Goal: Information Seeking & Learning: Learn about a topic

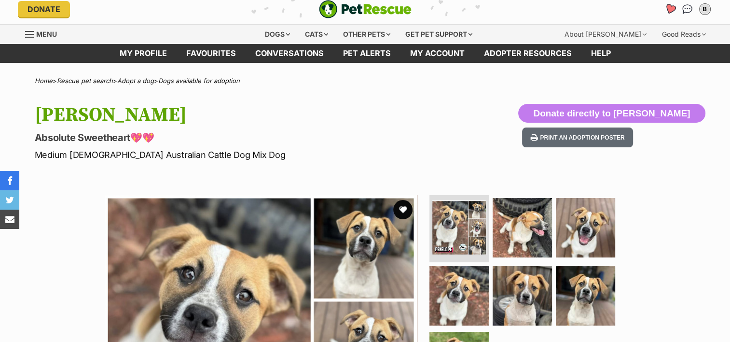
click at [667, 11] on icon "Favourites" at bounding box center [670, 8] width 12 height 11
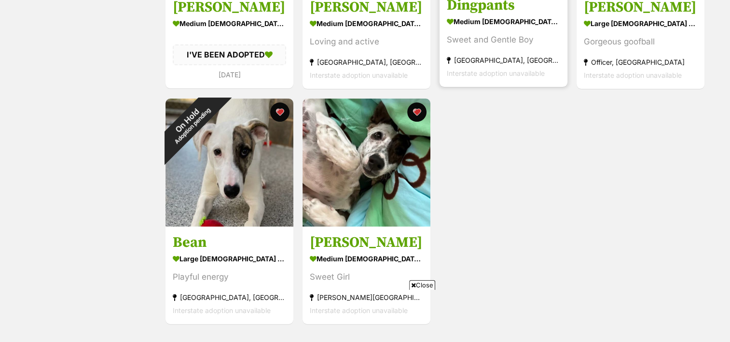
scroll to position [334, 0]
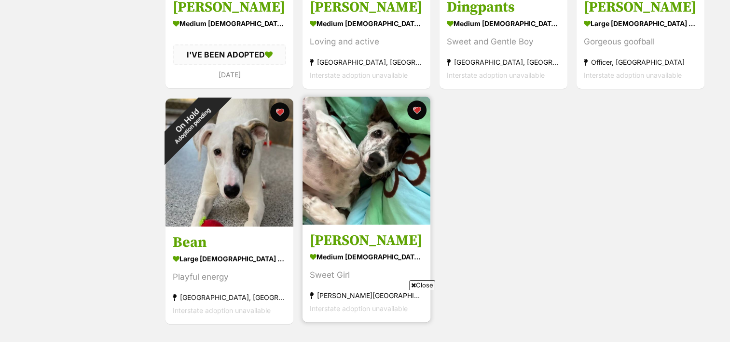
click at [366, 203] on img at bounding box center [366, 160] width 128 height 128
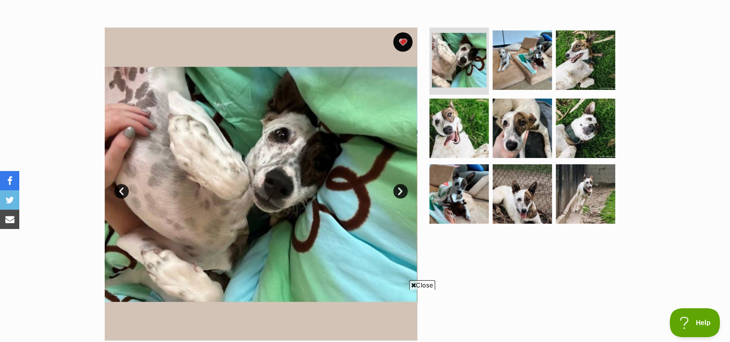
scroll to position [189, 0]
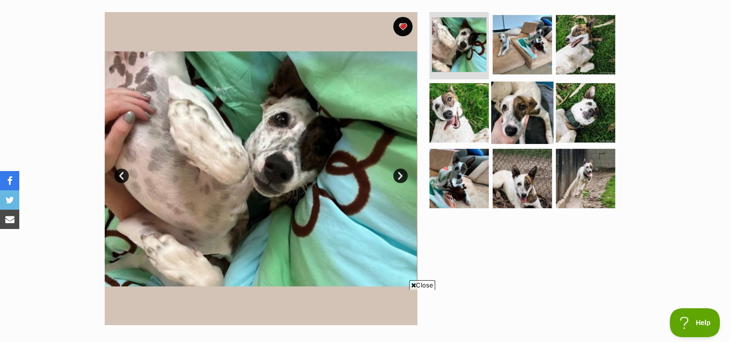
click at [522, 108] on img at bounding box center [522, 113] width 62 height 62
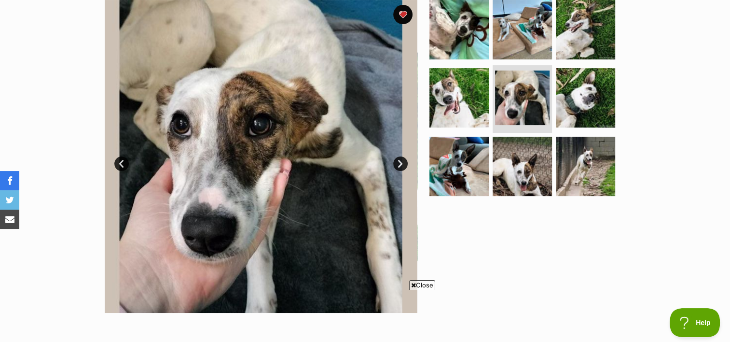
scroll to position [194, 0]
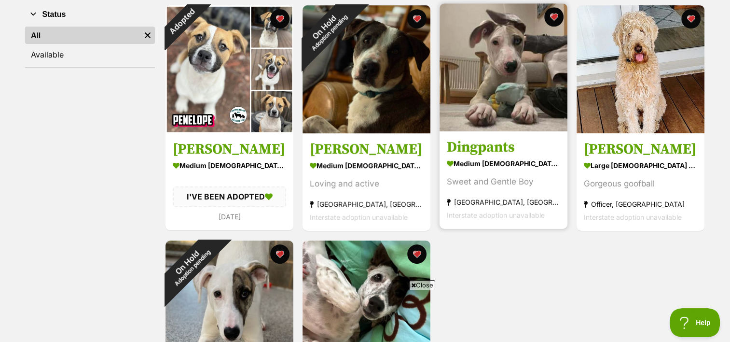
scroll to position [179, 0]
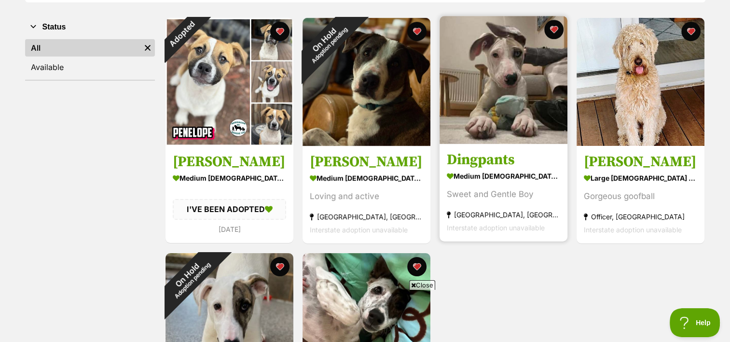
click at [534, 90] on img at bounding box center [503, 80] width 128 height 128
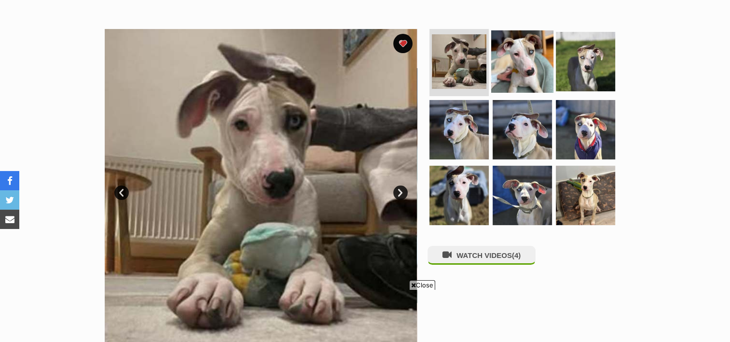
click at [520, 72] on img at bounding box center [522, 61] width 62 height 62
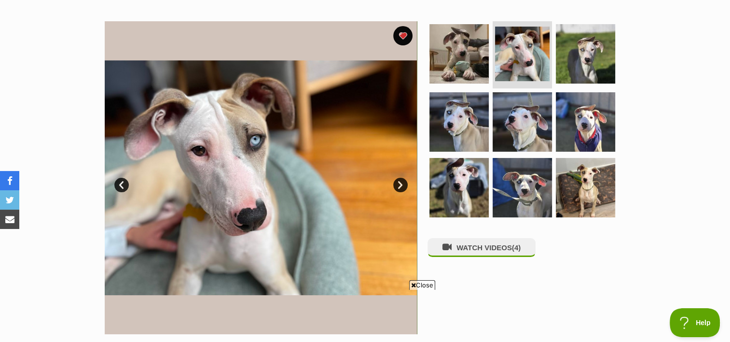
scroll to position [179, 0]
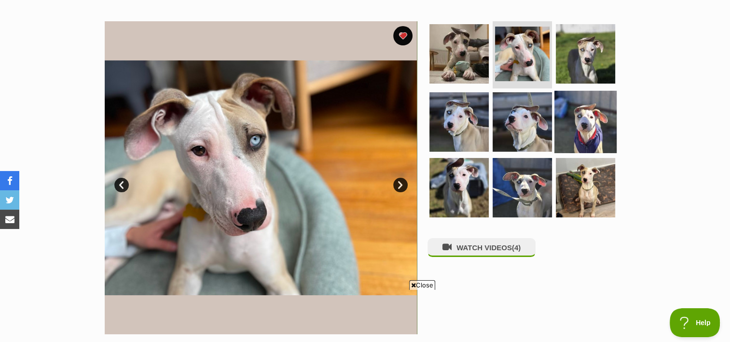
click at [592, 113] on img at bounding box center [585, 122] width 62 height 62
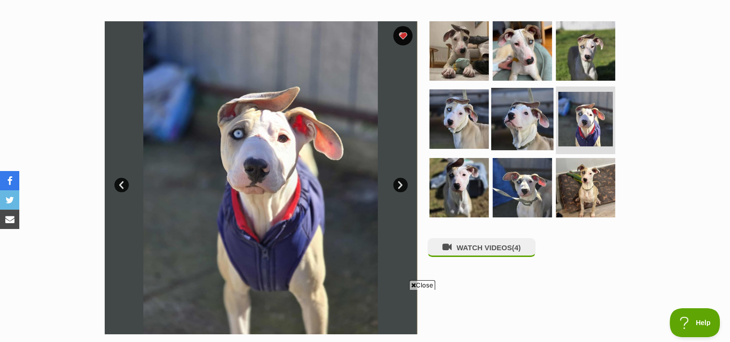
click at [508, 127] on img at bounding box center [522, 119] width 62 height 62
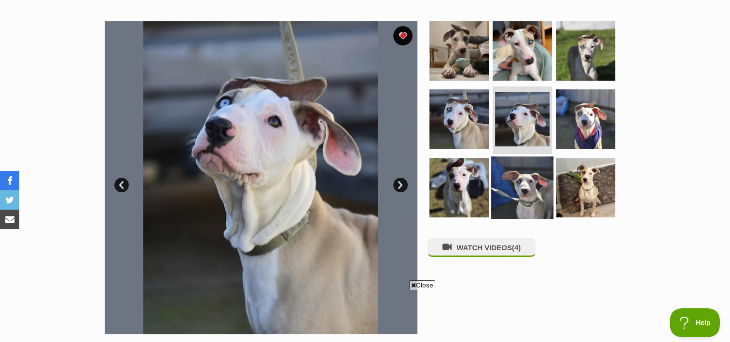
click at [528, 198] on img at bounding box center [522, 187] width 62 height 62
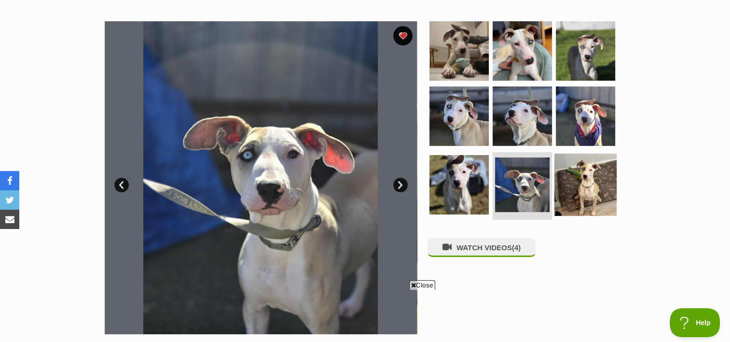
click at [592, 197] on img at bounding box center [585, 184] width 62 height 62
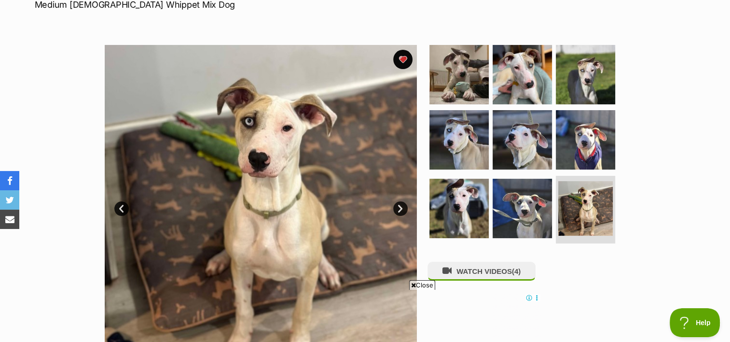
scroll to position [155, 0]
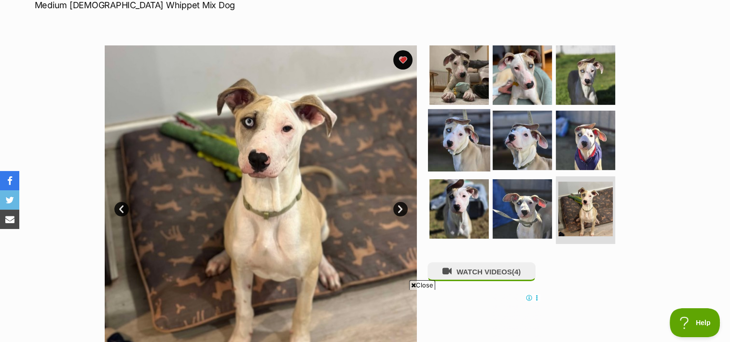
click at [458, 131] on img at bounding box center [459, 140] width 62 height 62
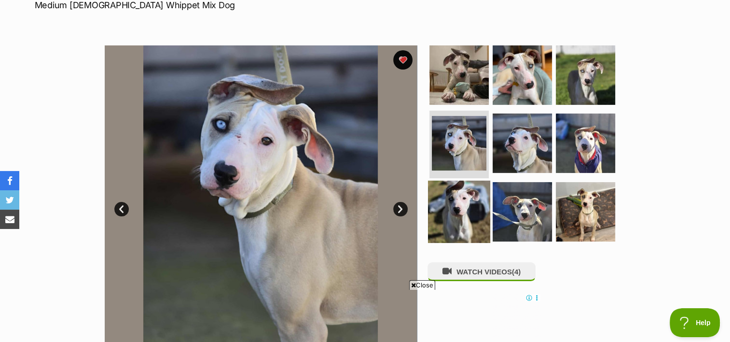
click at [441, 212] on img at bounding box center [459, 211] width 62 height 62
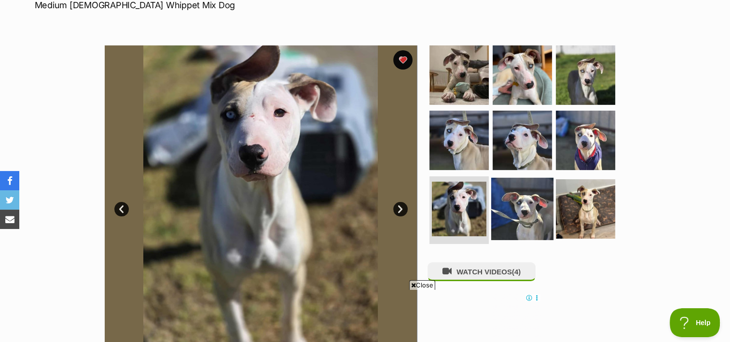
click at [527, 216] on img at bounding box center [522, 209] width 62 height 62
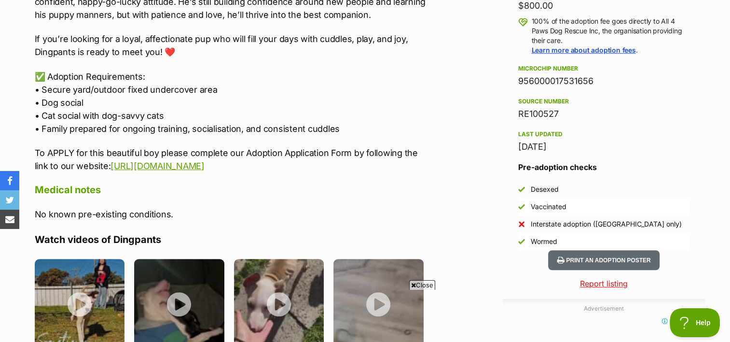
scroll to position [808, 0]
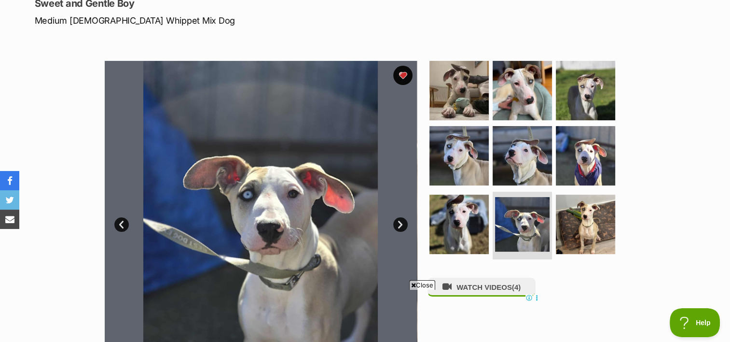
scroll to position [140, 0]
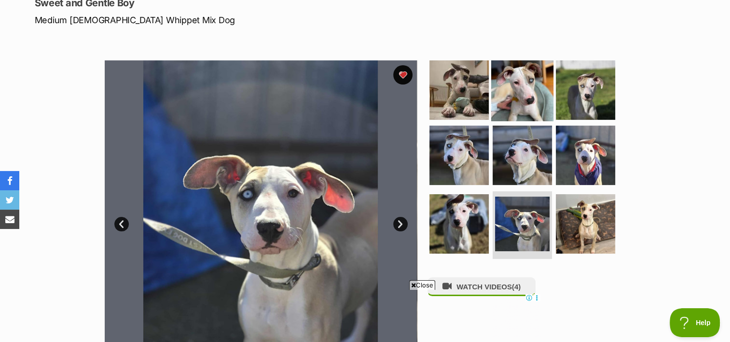
click at [521, 94] on img at bounding box center [522, 89] width 62 height 62
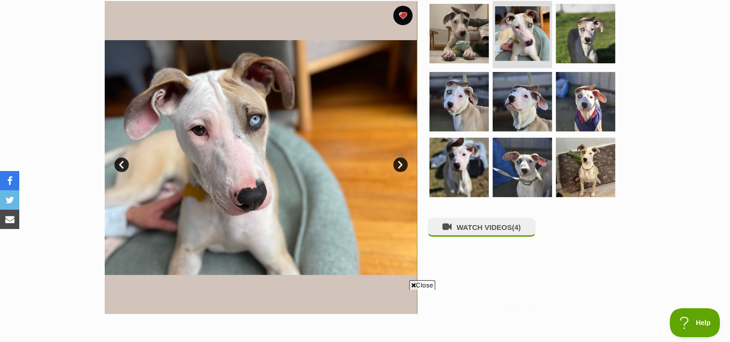
scroll to position [0, 0]
click at [403, 165] on link "Next" at bounding box center [400, 164] width 14 height 14
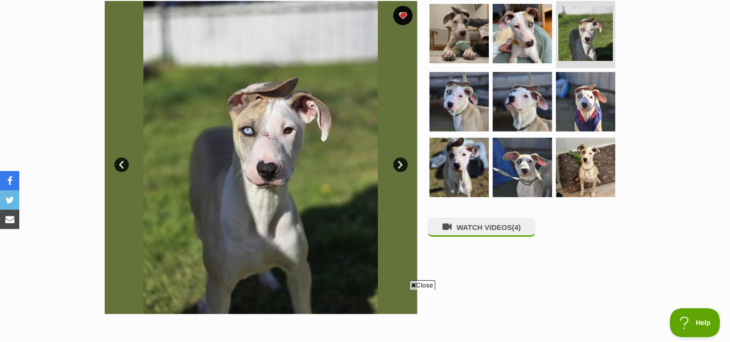
click at [403, 165] on link "Next" at bounding box center [400, 164] width 14 height 14
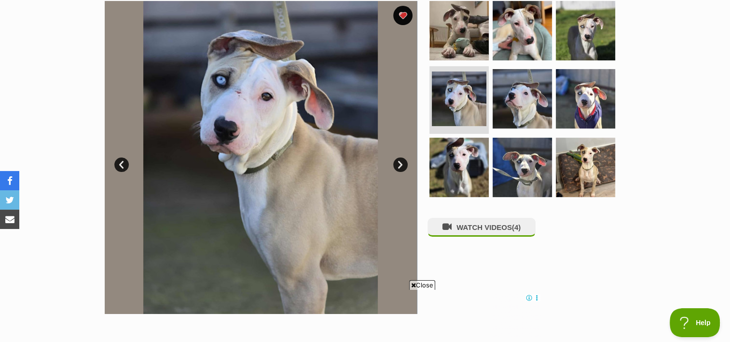
click at [403, 165] on link "Next" at bounding box center [400, 164] width 14 height 14
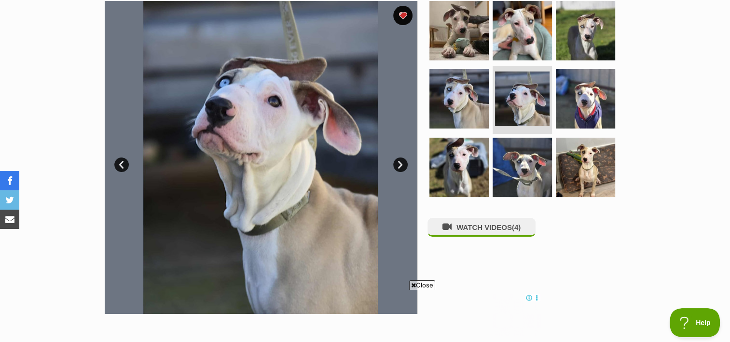
click at [403, 165] on link "Next" at bounding box center [400, 164] width 14 height 14
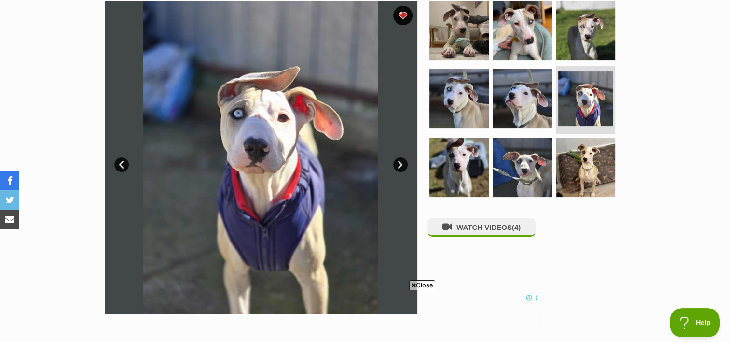
click at [403, 165] on link "Next" at bounding box center [400, 164] width 14 height 14
